Goal: Transaction & Acquisition: Purchase product/service

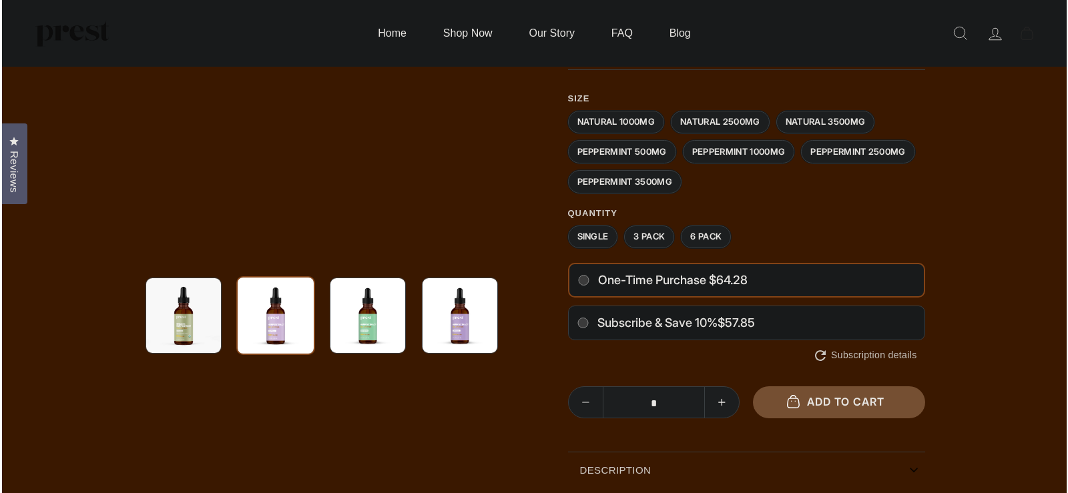
scroll to position [188, 0]
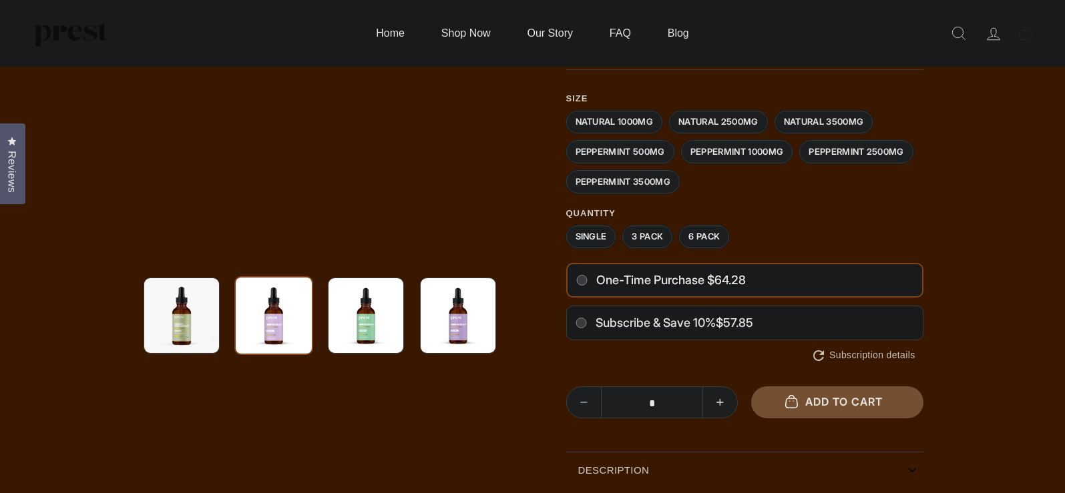
click at [825, 279] on label "One-time purchase $64.28" at bounding box center [744, 280] width 357 height 35
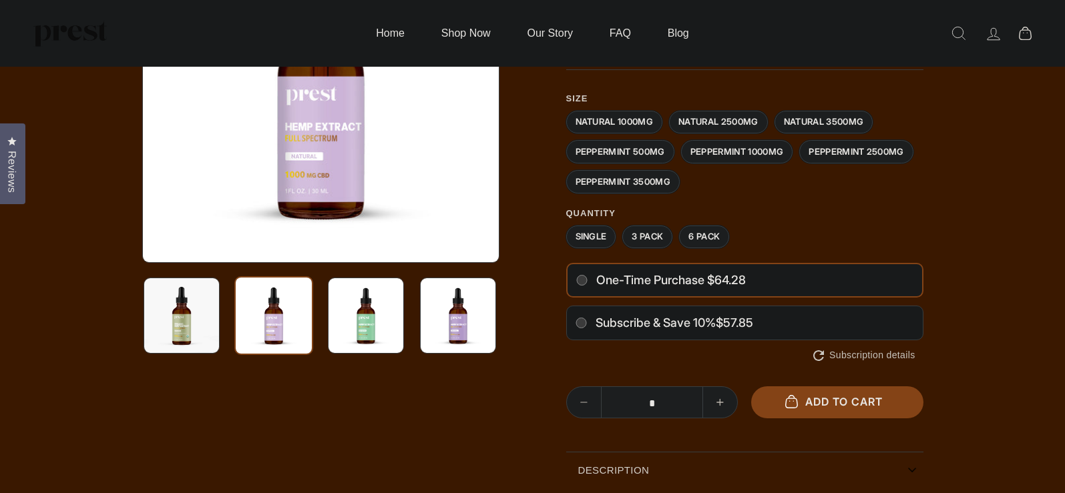
click at [968, 411] on div at bounding box center [532, 345] width 1065 height 1013
click at [891, 401] on button "Add to cart" at bounding box center [837, 402] width 172 height 31
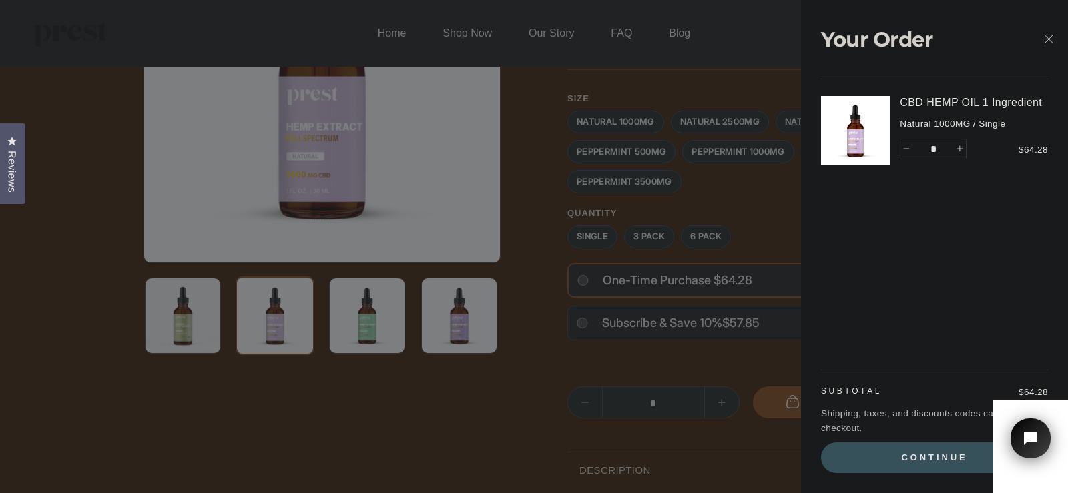
scroll to position [0, 0]
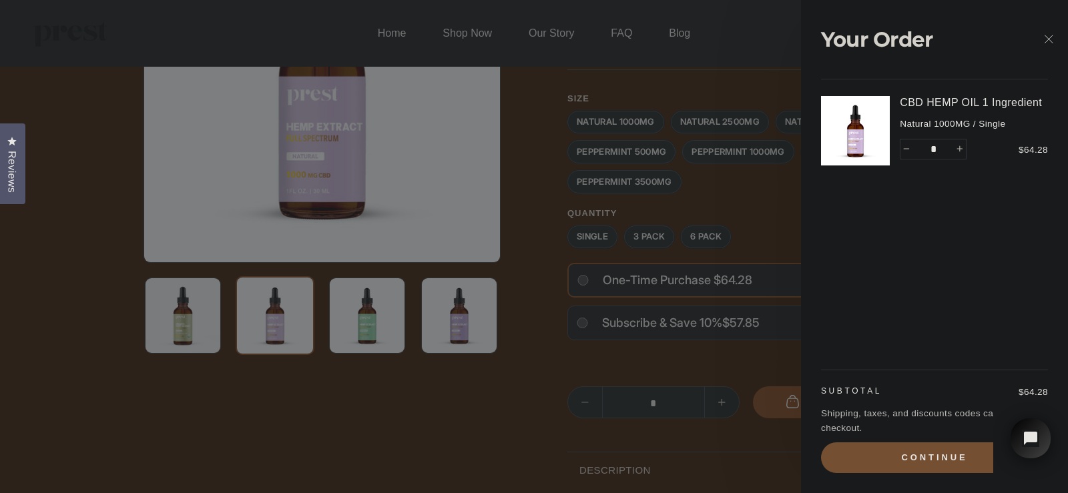
click at [928, 455] on button "Continue" at bounding box center [934, 458] width 227 height 31
